Goal: Complete application form

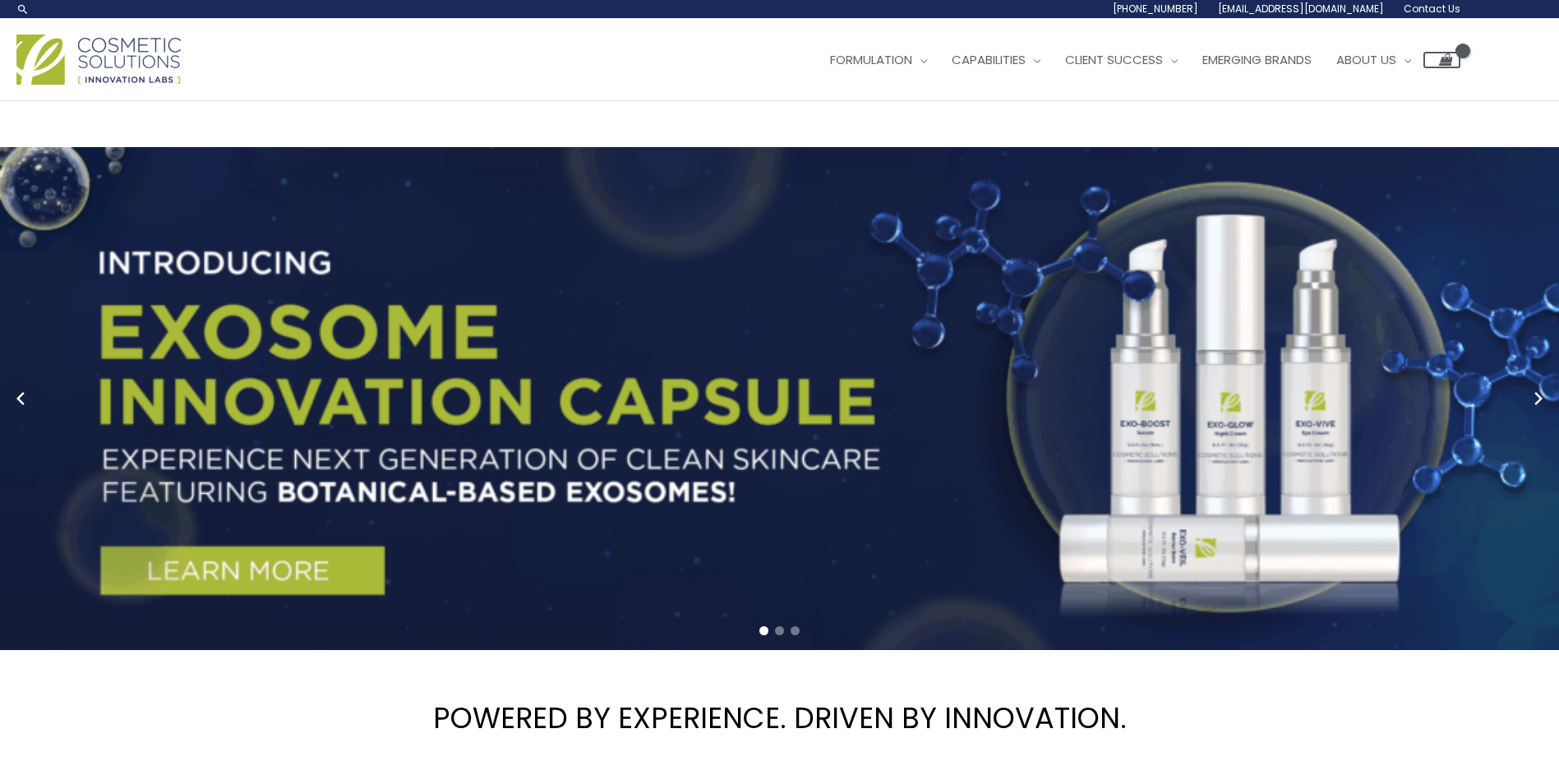
click at [1434, 5] on span "Contact Us" at bounding box center [1432, 8] width 56 height 14
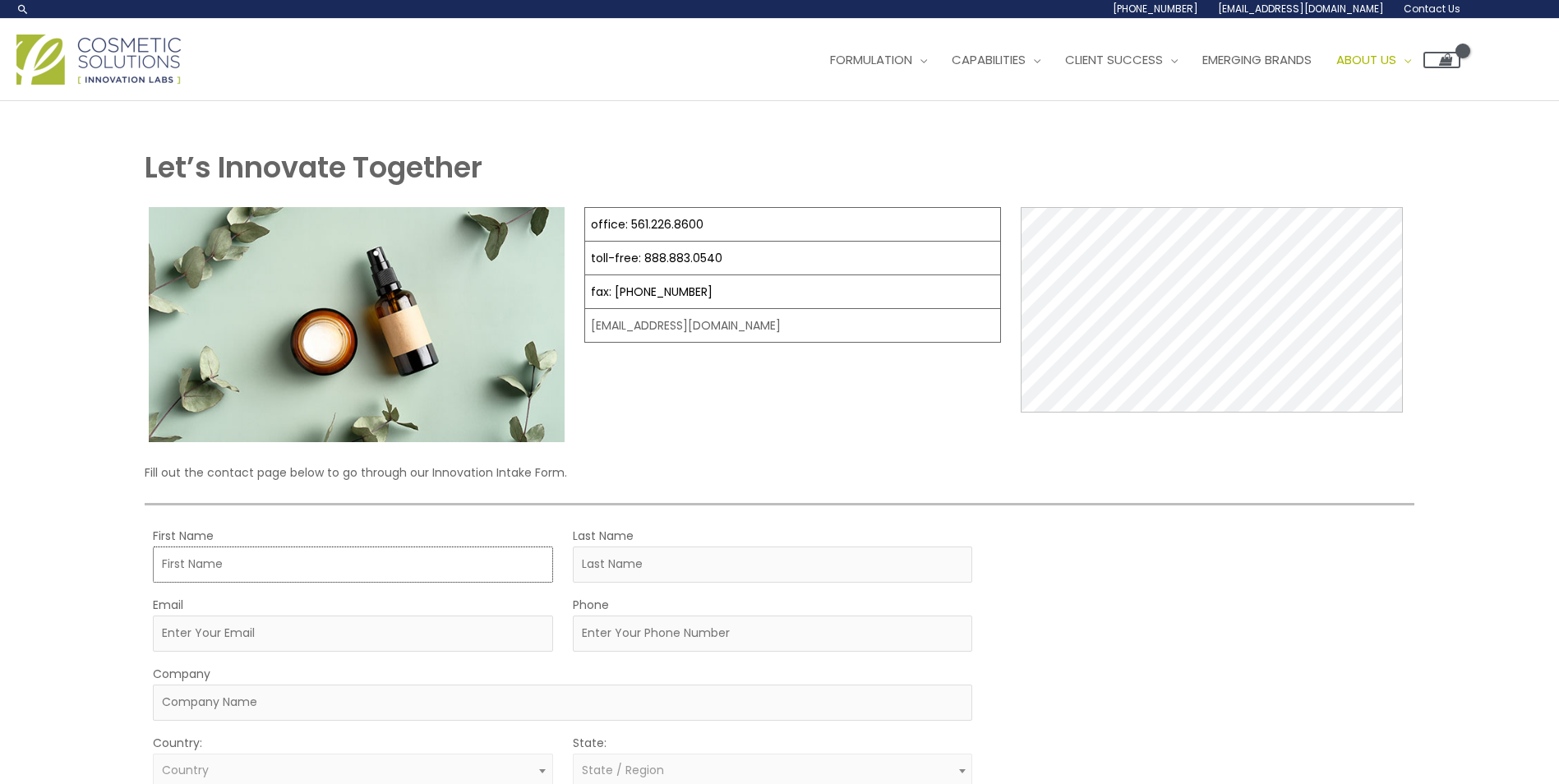
click at [271, 569] on input "First Name" at bounding box center [354, 564] width 401 height 36
type input "Geoff"
type input "Hannigan"
type input "geoff.hannigan@tsi.com"
type input "9192403247"
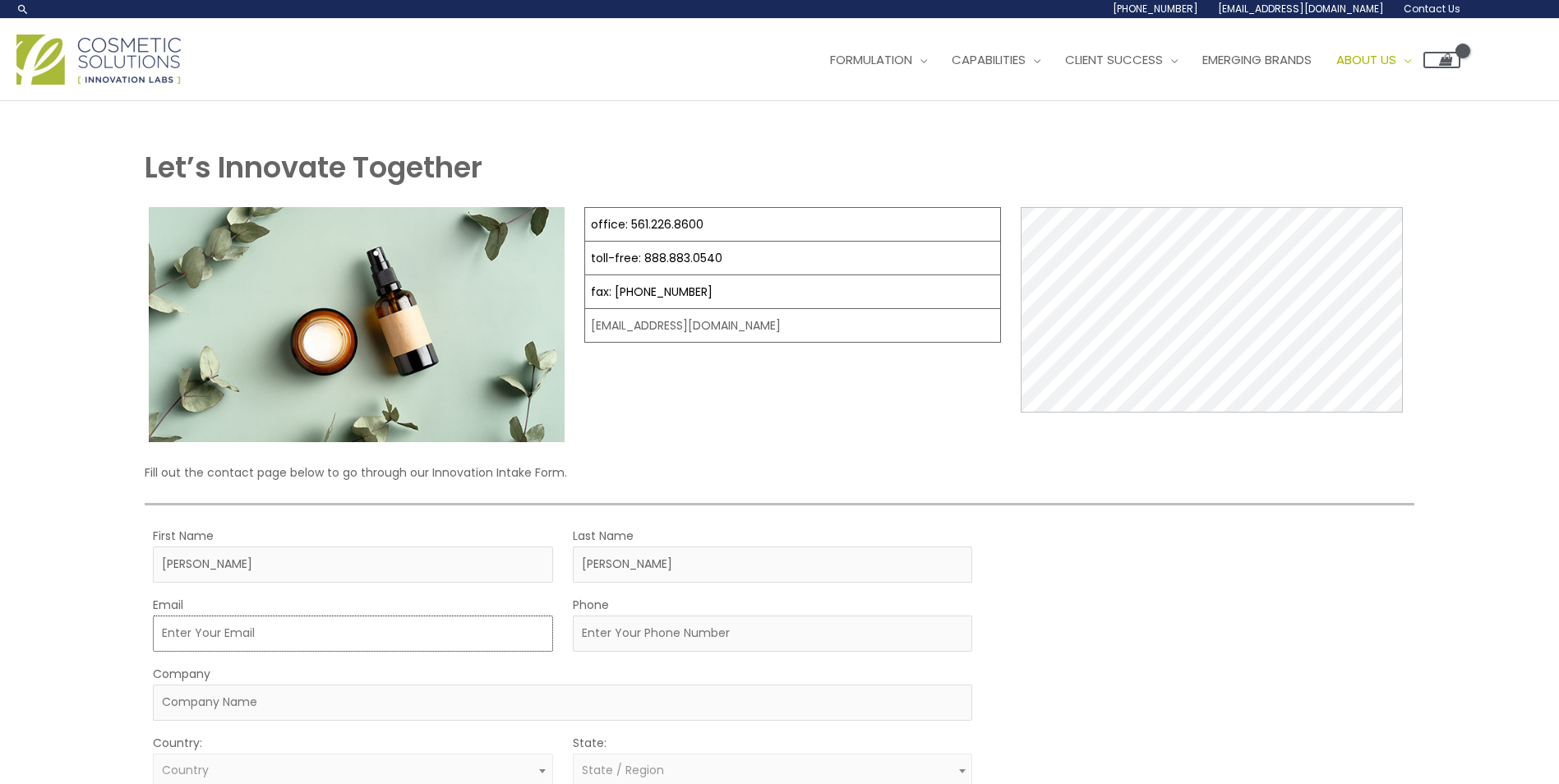
type input "TSI Inc"
select select "United States"
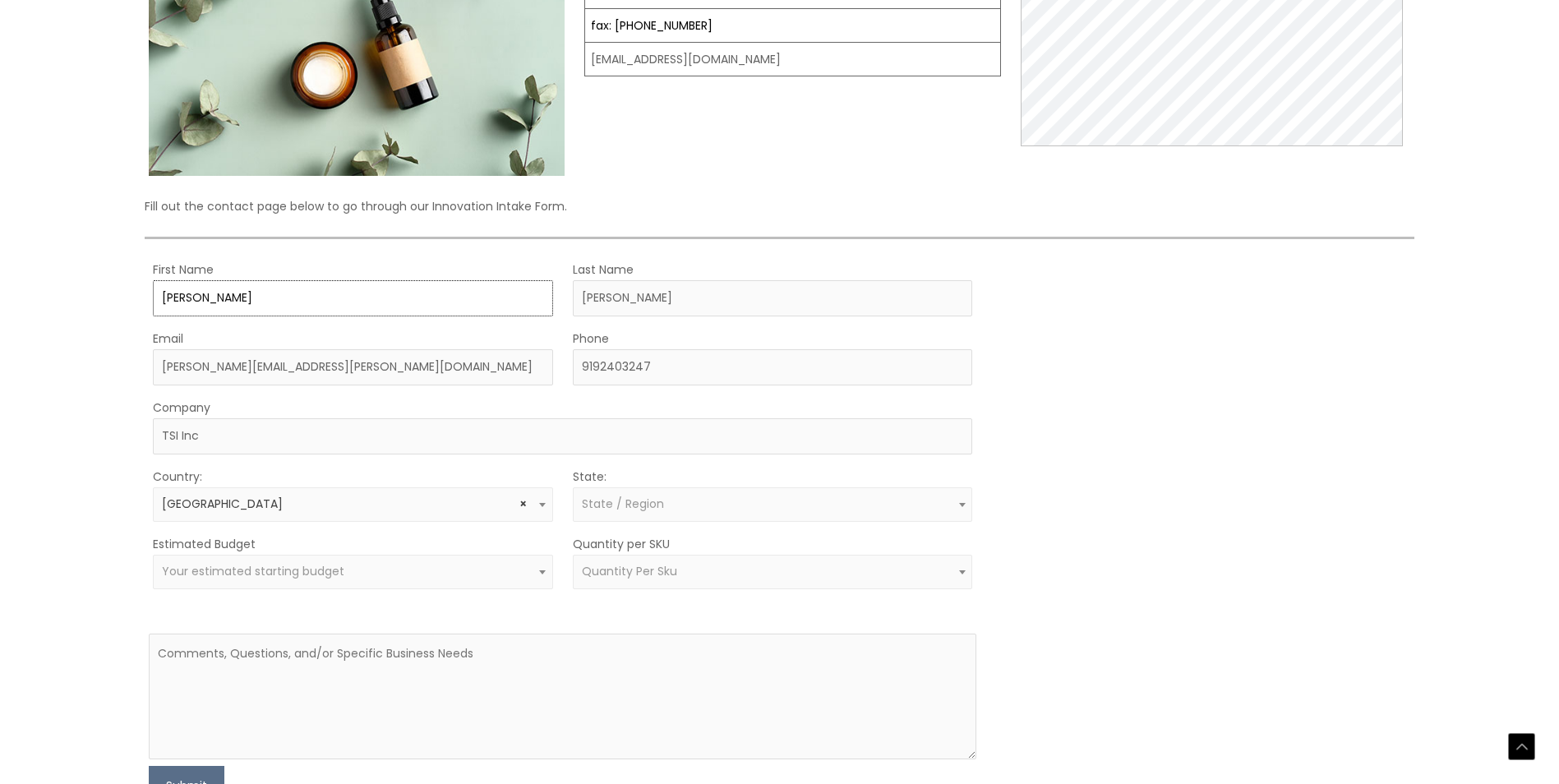
scroll to position [335, 0]
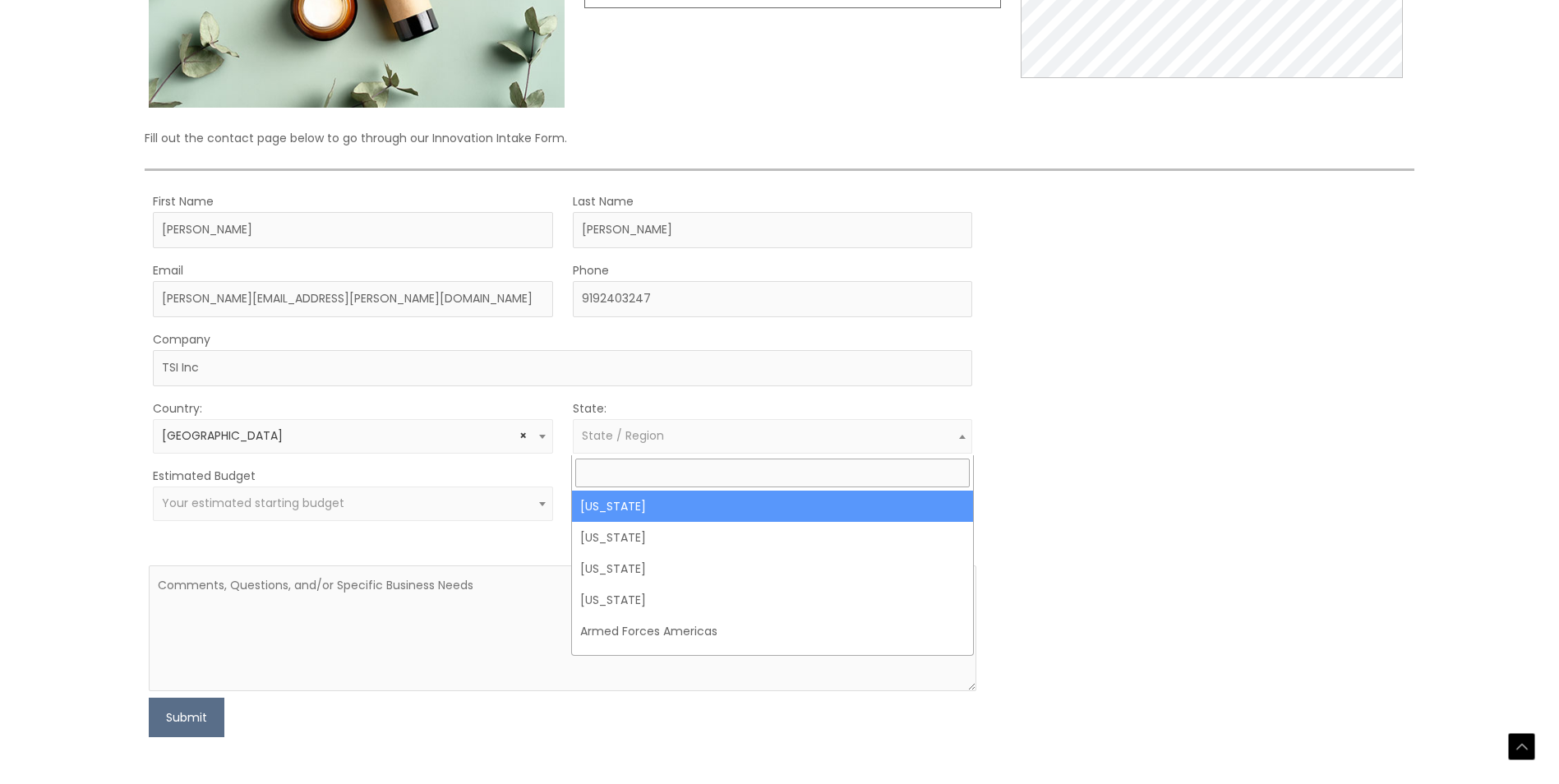
click at [797, 428] on span "State / Region" at bounding box center [773, 436] width 401 height 35
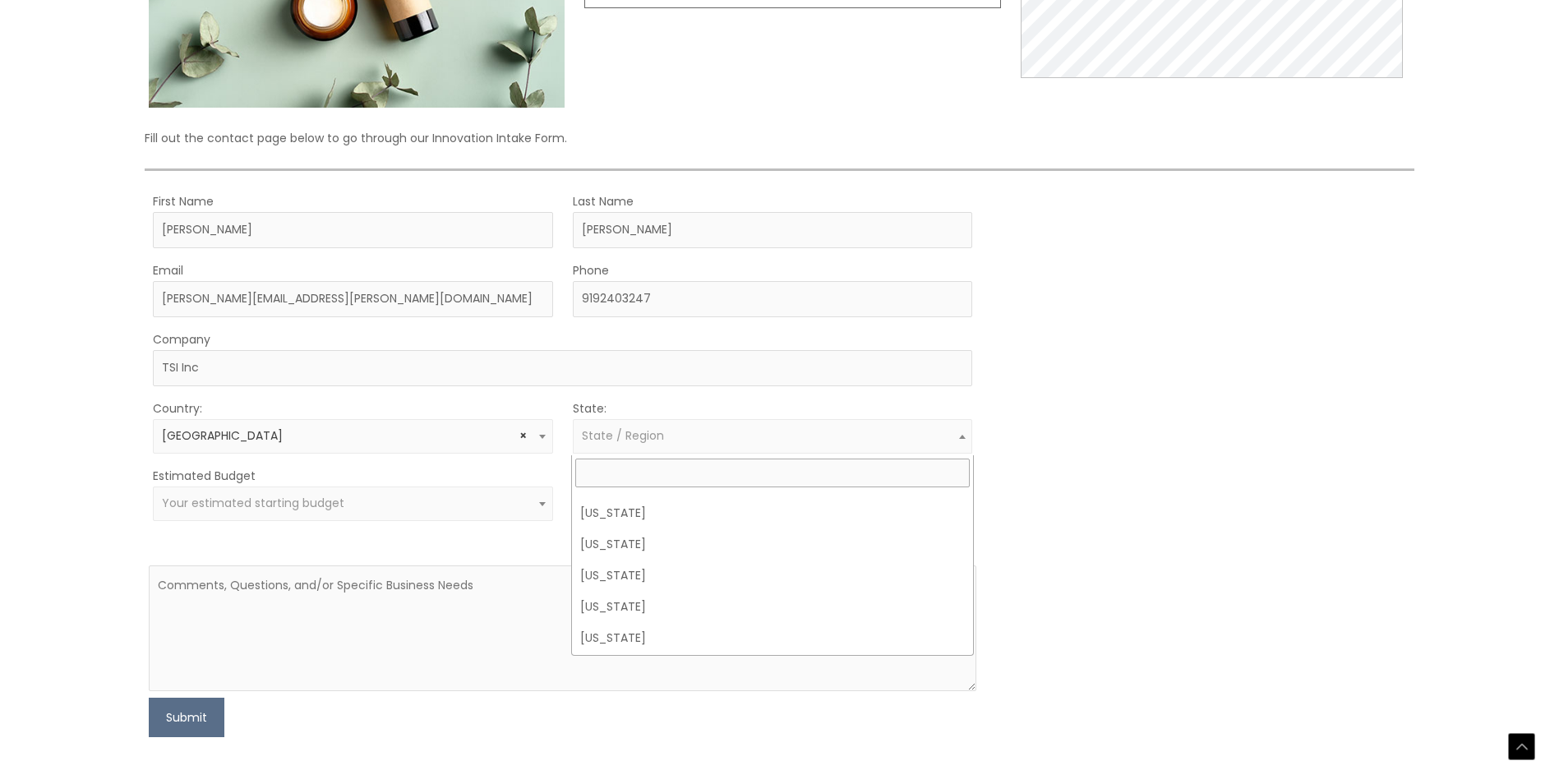
scroll to position [1151, 0]
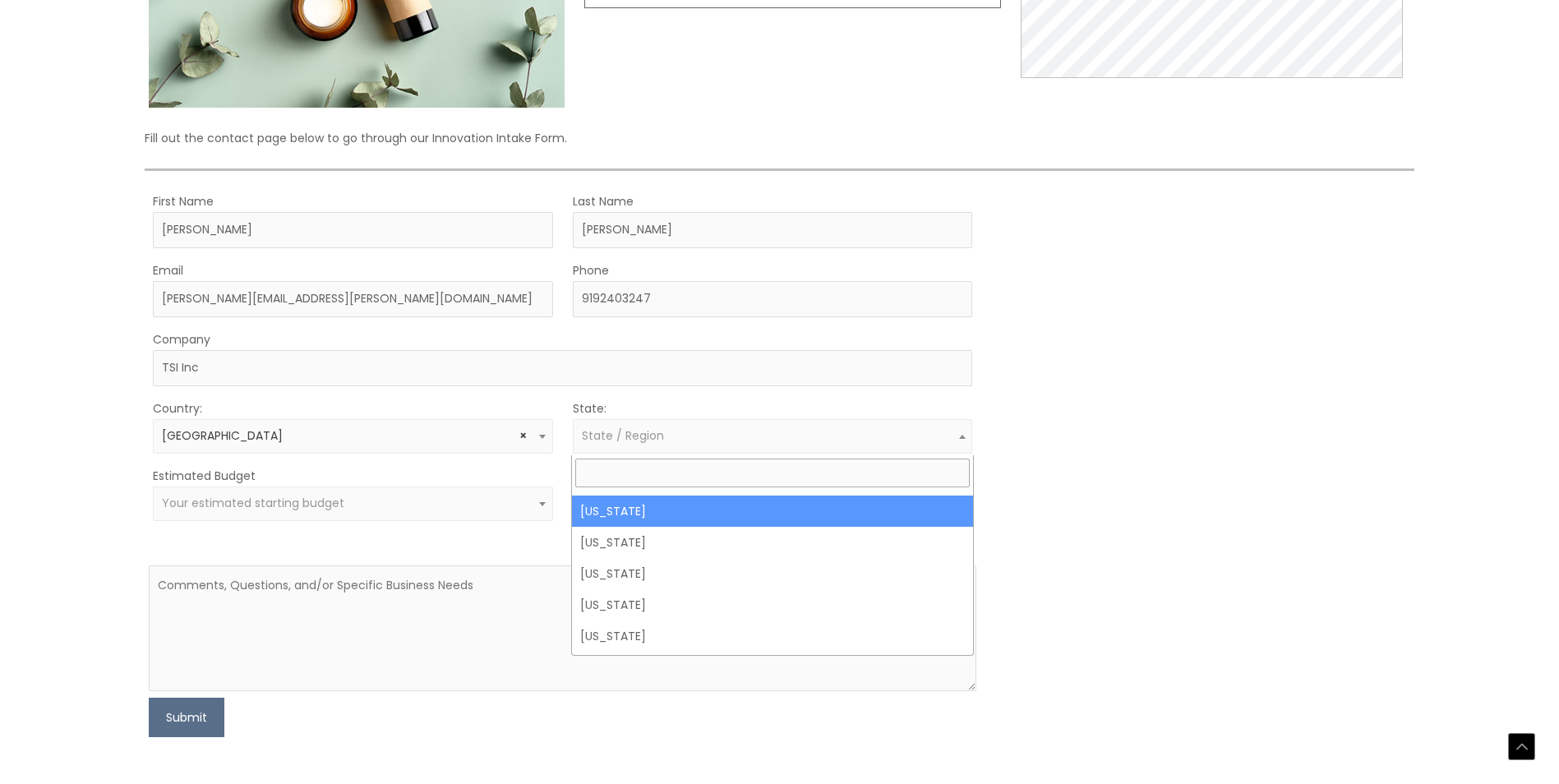
select select "North Carolina"
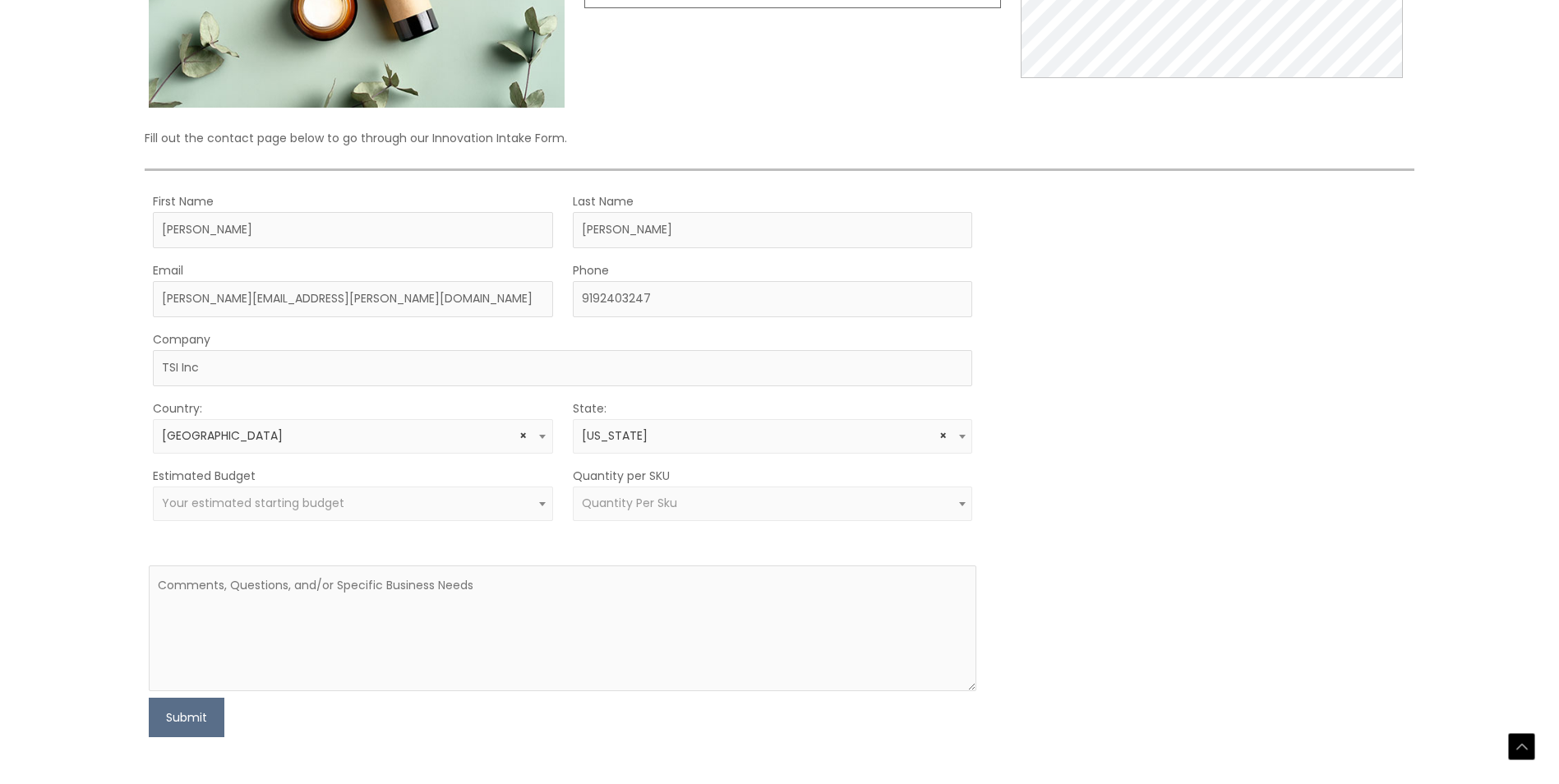
click at [498, 513] on span "Your estimated starting budget" at bounding box center [354, 504] width 401 height 35
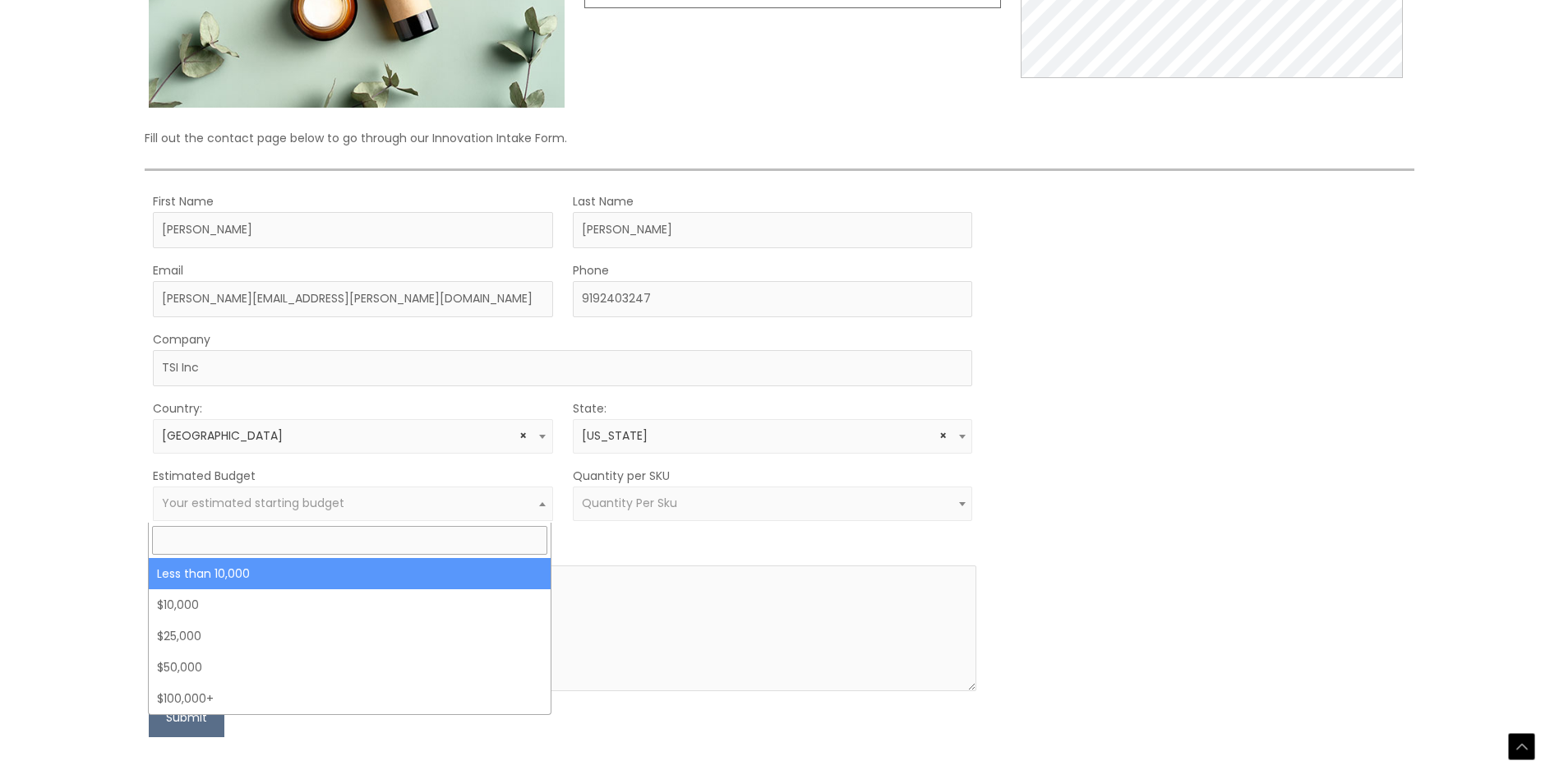
select select "-10000"
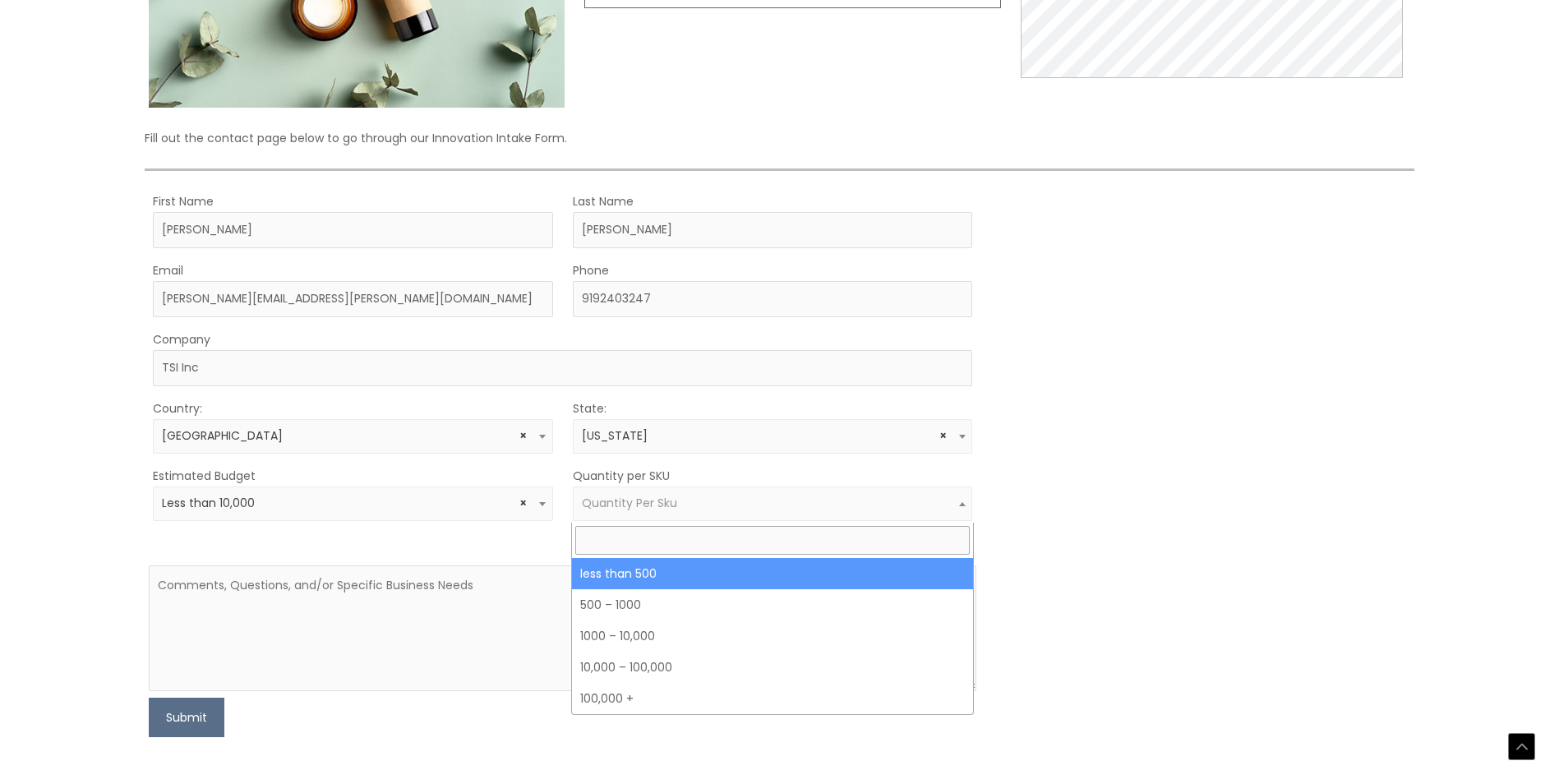
click at [685, 505] on span "Quantity Per Sku" at bounding box center [773, 503] width 382 height 16
select select "3"
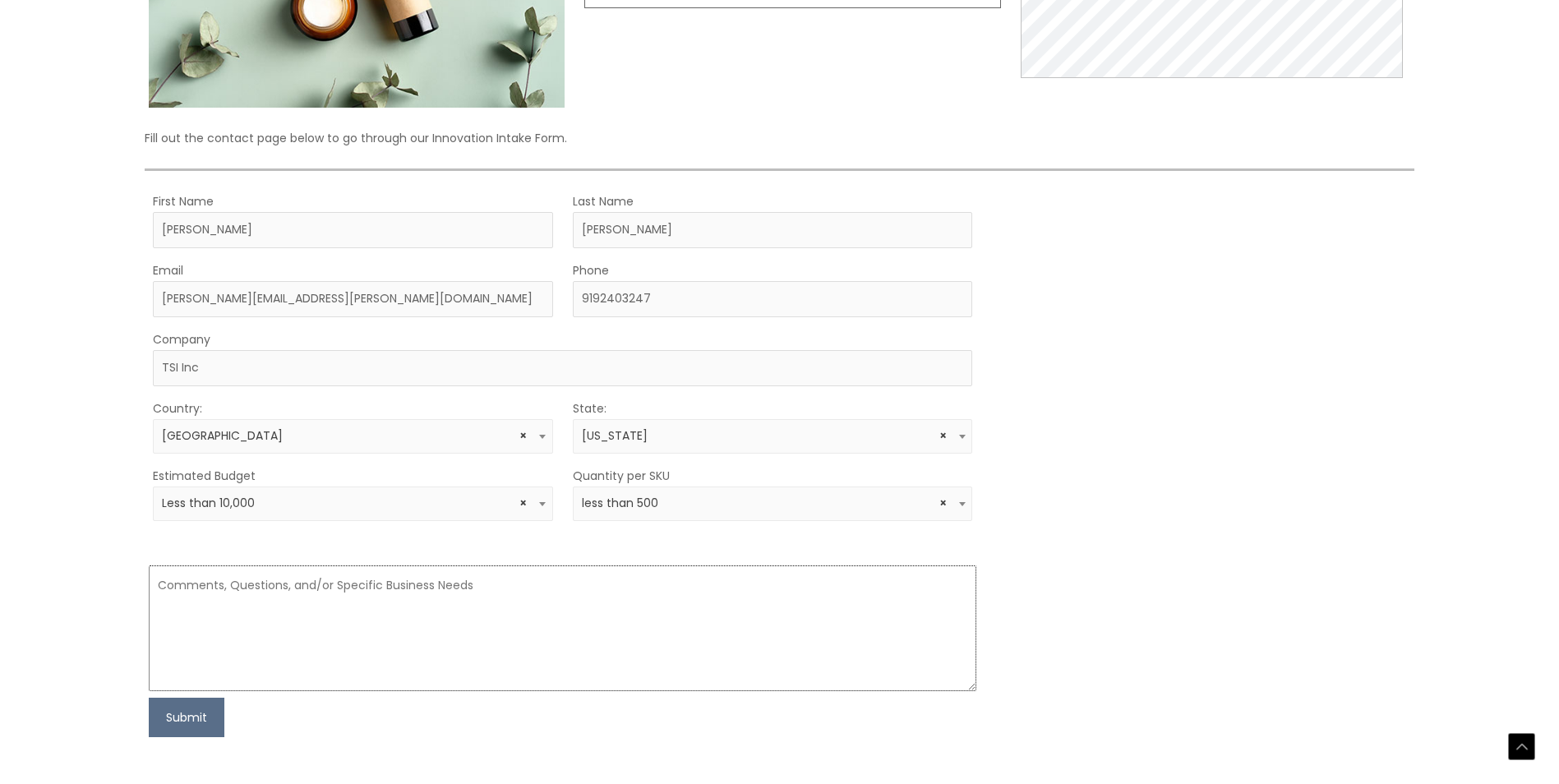
click at [345, 588] on textarea at bounding box center [562, 628] width 828 height 126
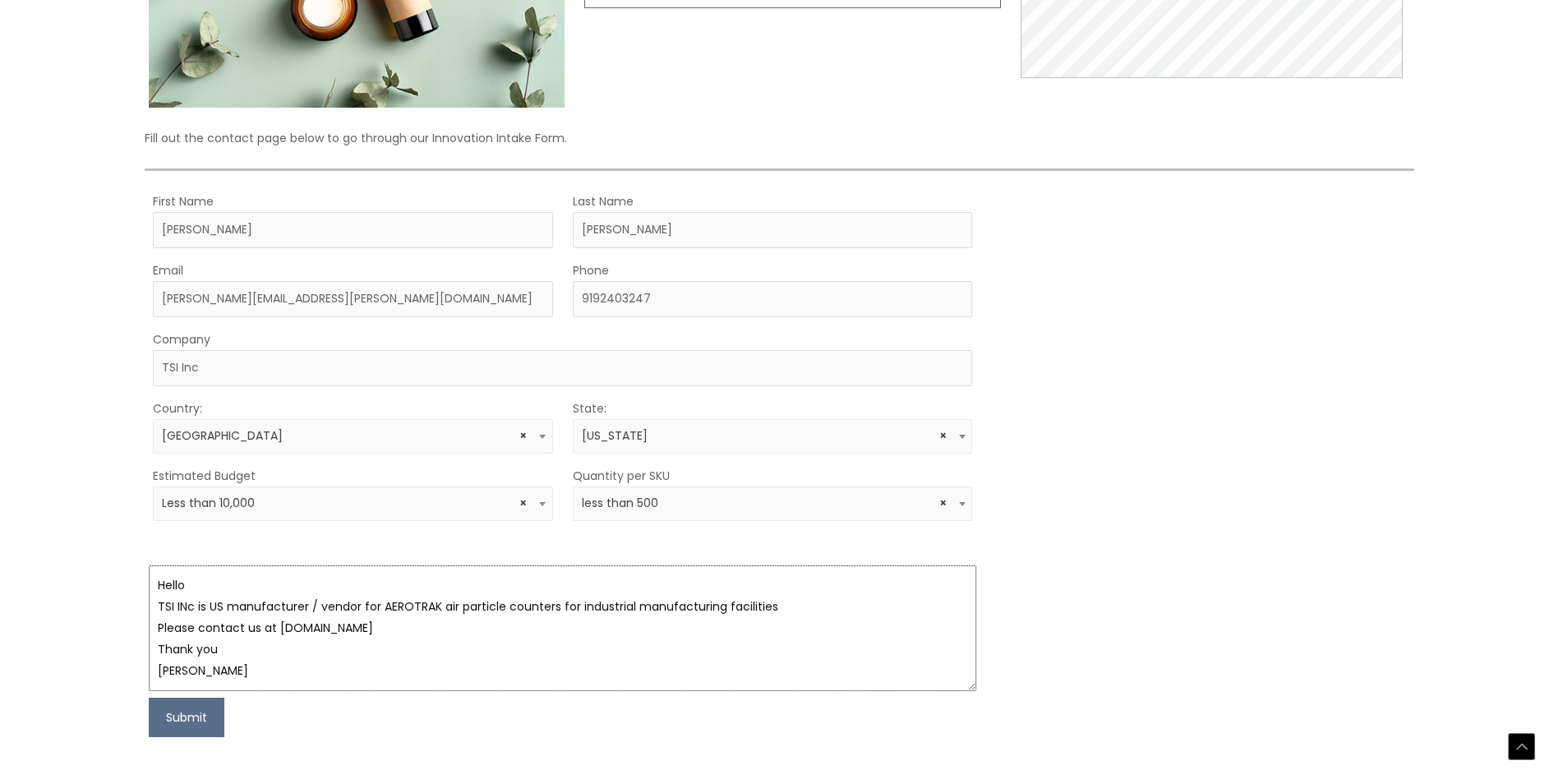
click at [193, 608] on textarea "Hello TSI INc is US manufacturer / vendor for AEROTRAK air particle counters fo…" at bounding box center [562, 628] width 828 height 126
click at [208, 586] on textarea "Hello TSI Inc. is US manufacturer / vendor for AEROTRAK air particle counters f…" at bounding box center [562, 628] width 828 height 126
type textarea "Hello CSI Labs FL , TSI Inc. is US manufacturer / vendor for AEROTRAK air parti…"
click at [213, 711] on button "Submit" at bounding box center [186, 717] width 75 height 39
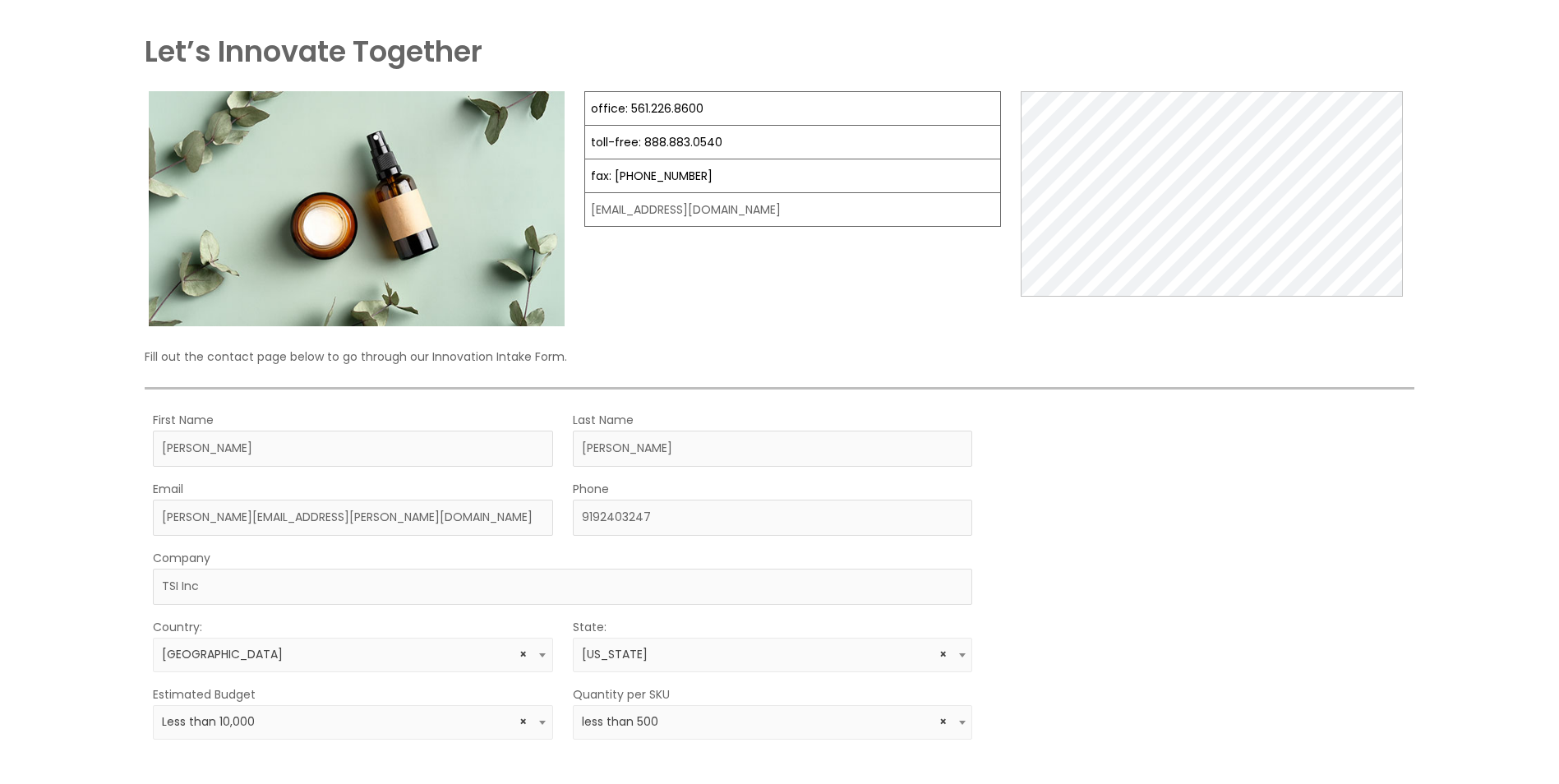
scroll to position [411, 0]
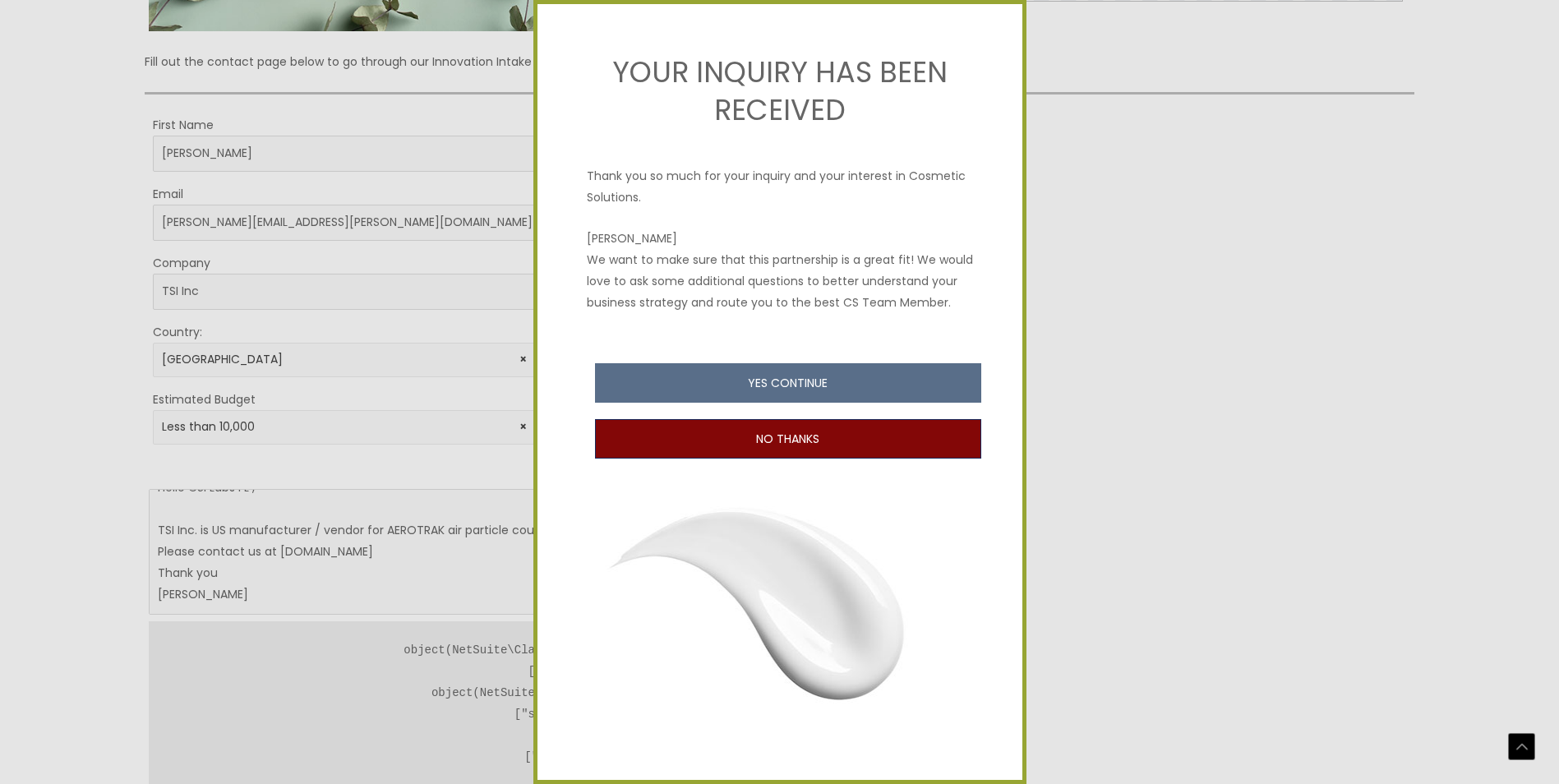
click at [792, 459] on button "NO THANKS" at bounding box center [788, 439] width 386 height 39
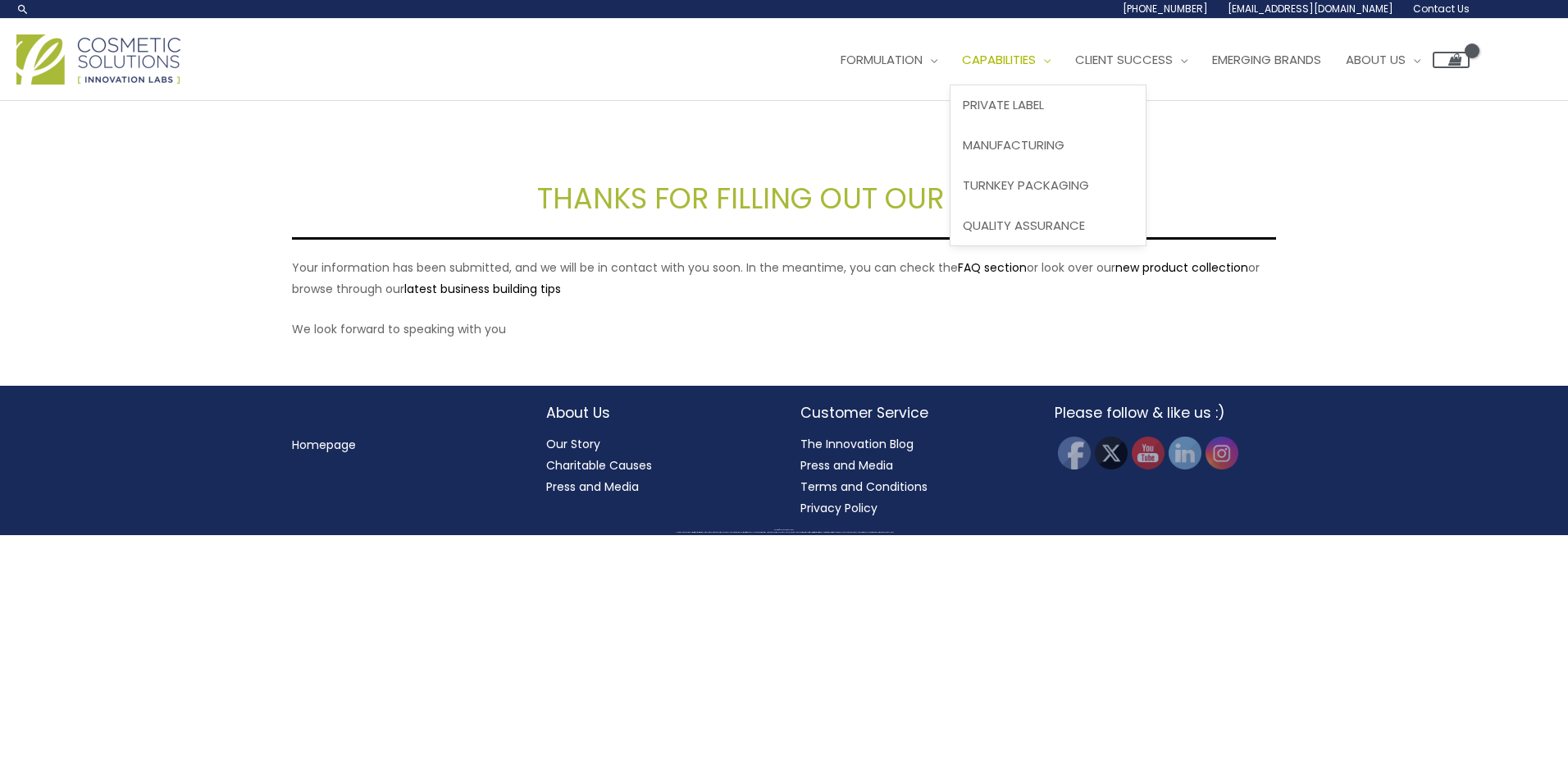
click at [995, 61] on span "Capabilities" at bounding box center [998, 59] width 74 height 17
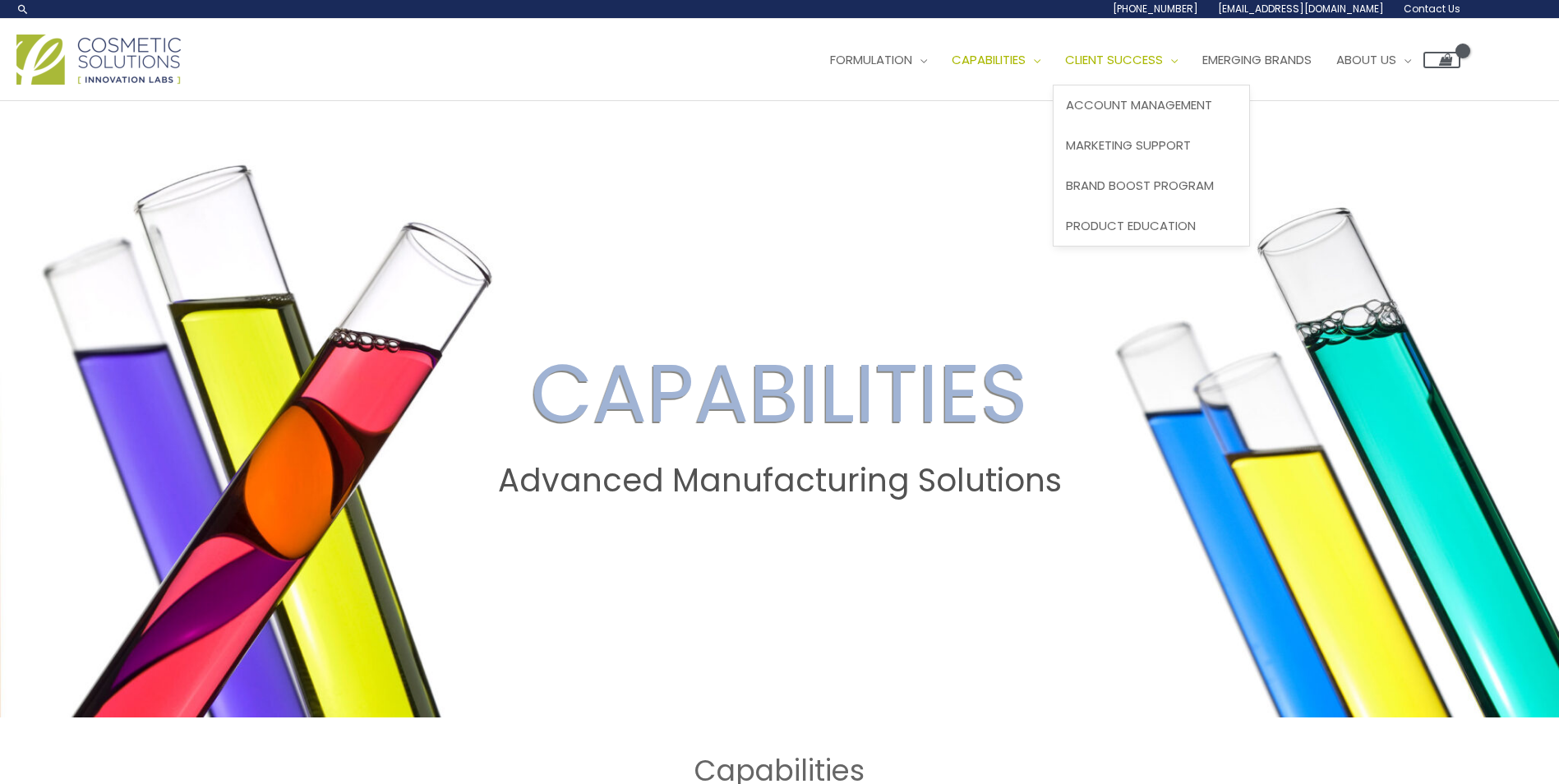
click at [1130, 60] on span "Client Success" at bounding box center [1114, 59] width 98 height 17
